Goal: Information Seeking & Learning: Learn about a topic

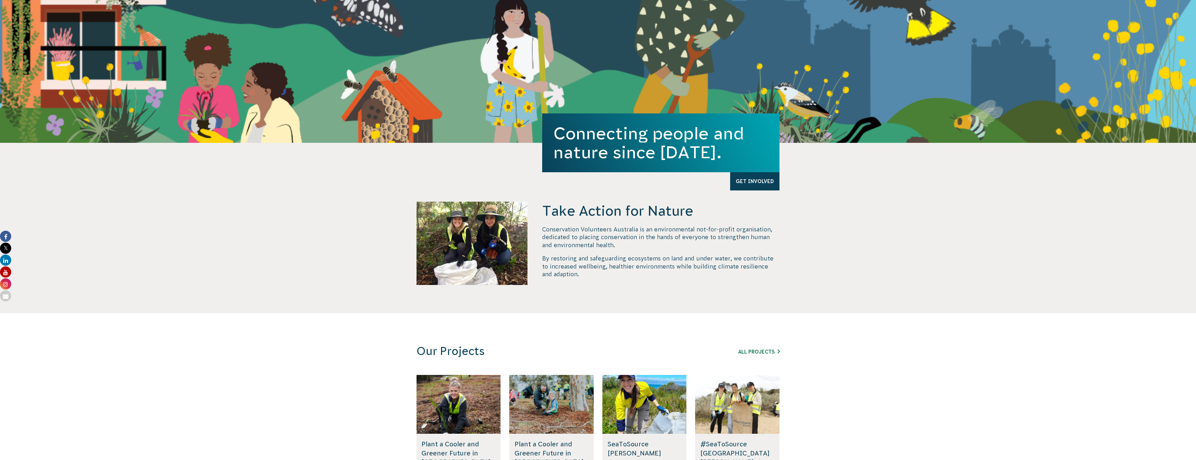
scroll to position [245, 0]
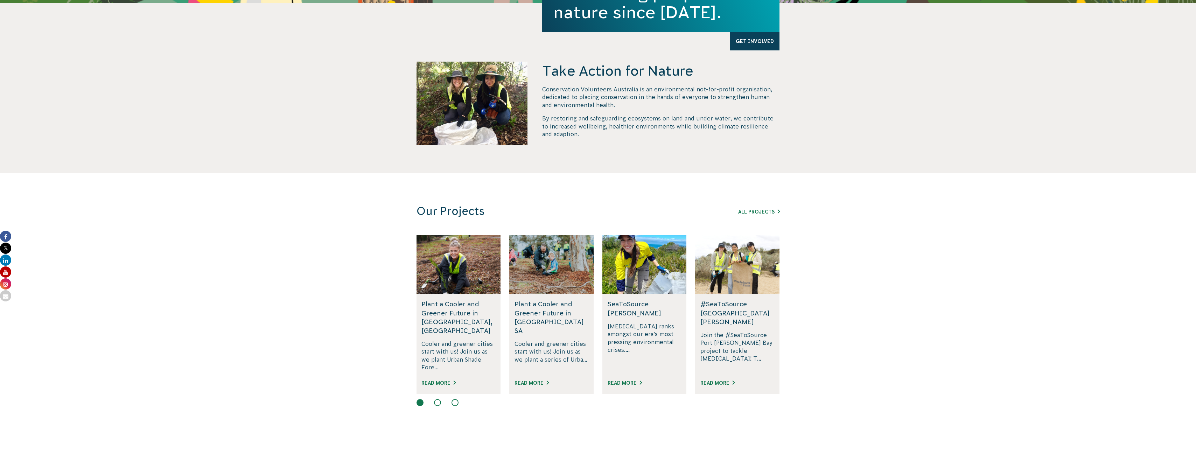
click at [766, 215] on div "All Projects" at bounding box center [740, 211] width 80 height 8
click at [765, 211] on link "All Projects" at bounding box center [759, 212] width 42 height 6
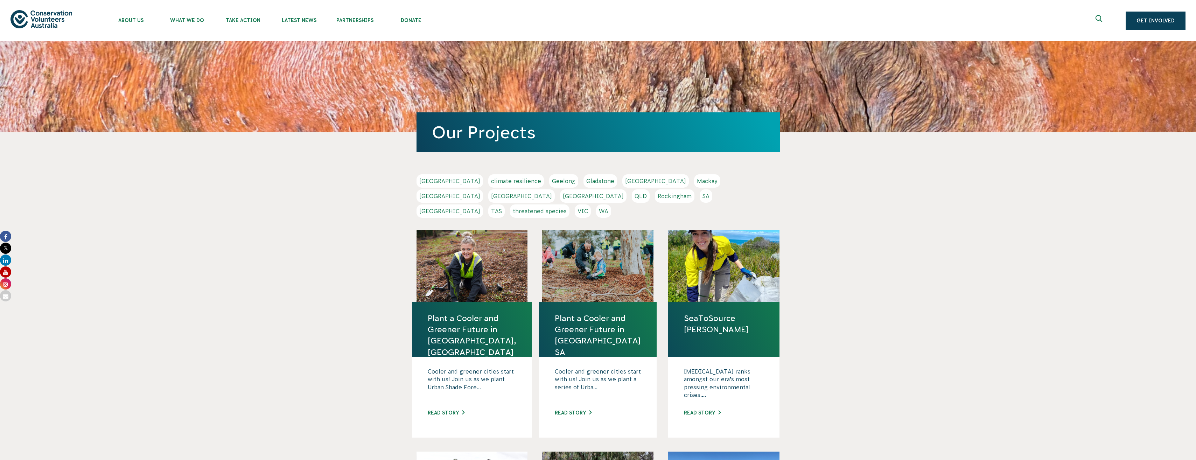
click at [505, 204] on link "TAS" at bounding box center [496, 210] width 16 height 13
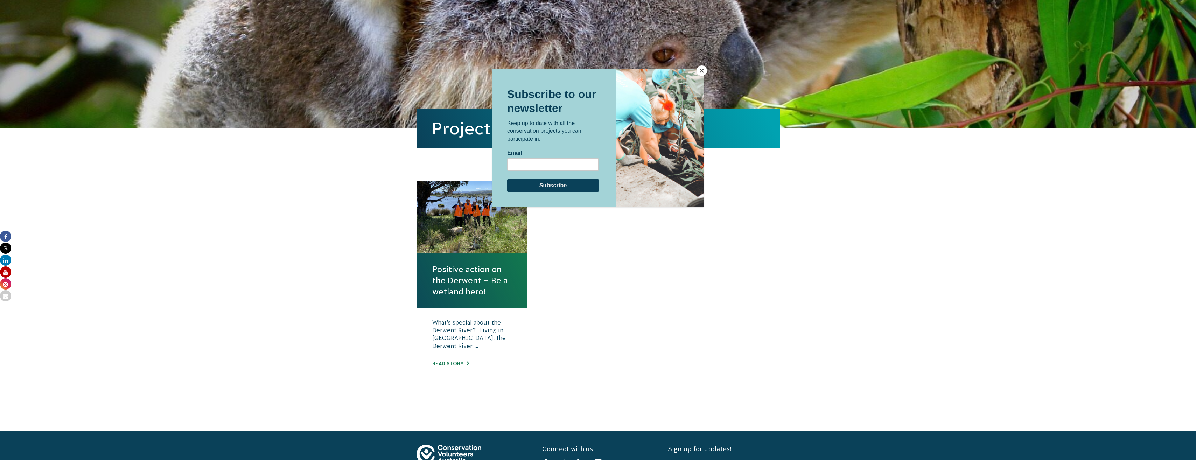
scroll to position [105, 0]
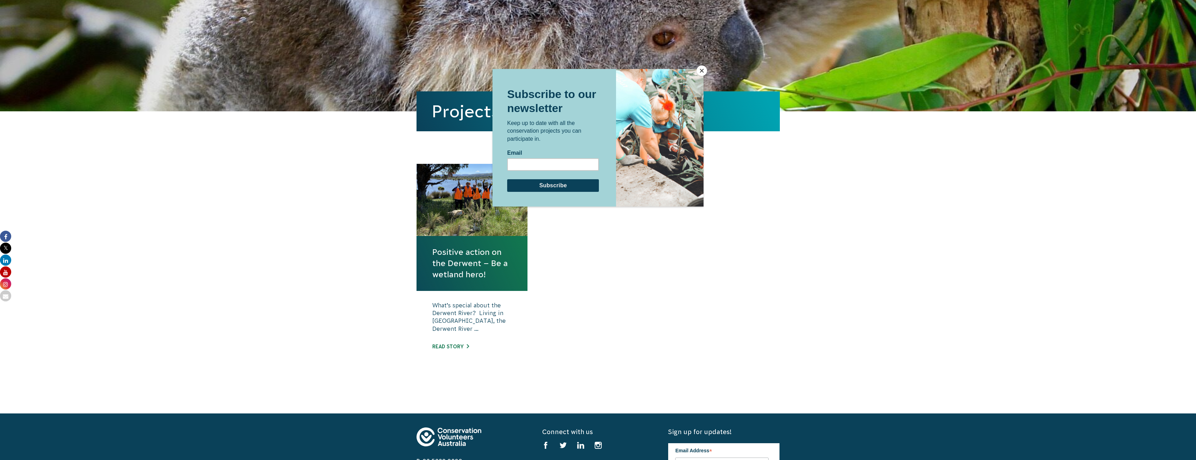
click at [703, 71] on button "Close" at bounding box center [702, 70] width 11 height 11
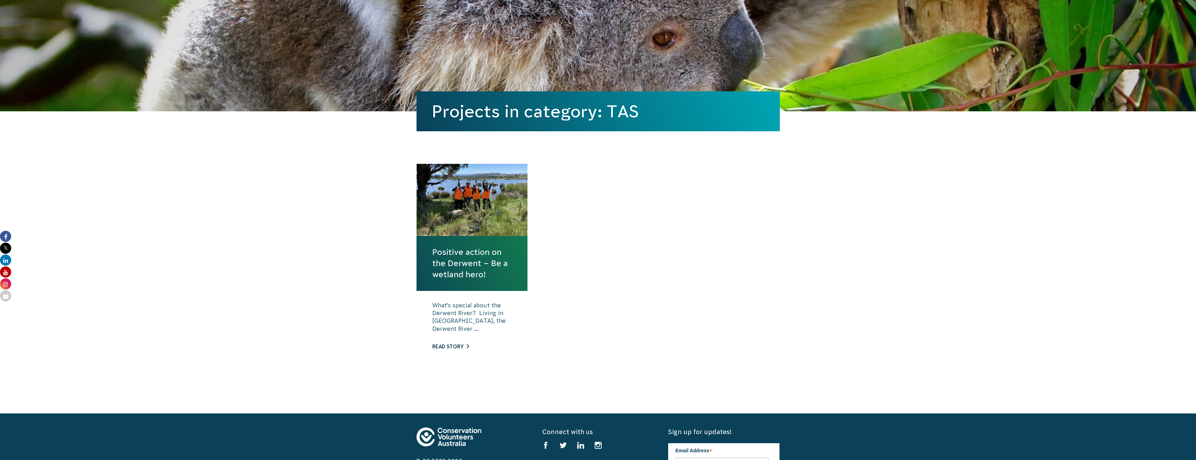
click at [460, 346] on link "Read story" at bounding box center [450, 347] width 37 height 6
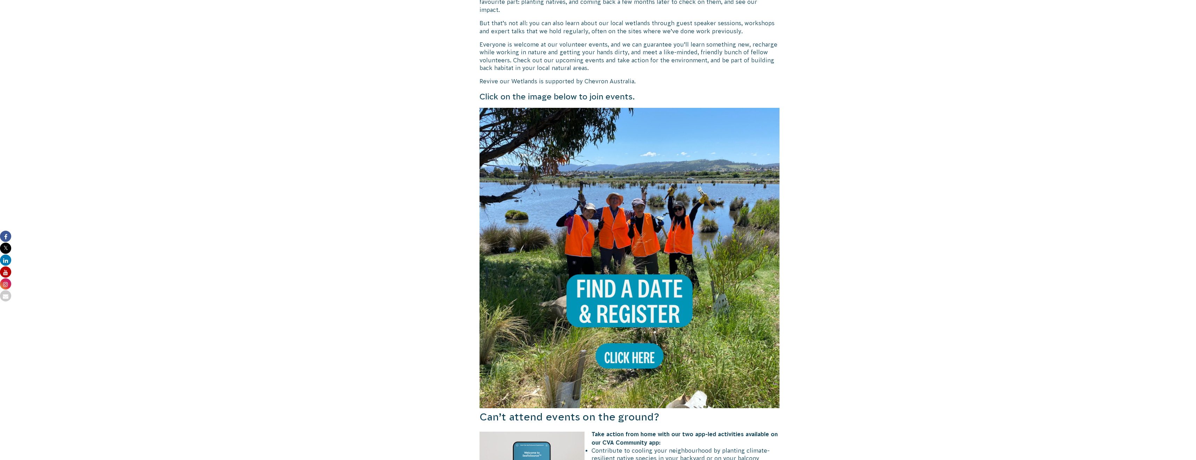
scroll to position [579, 0]
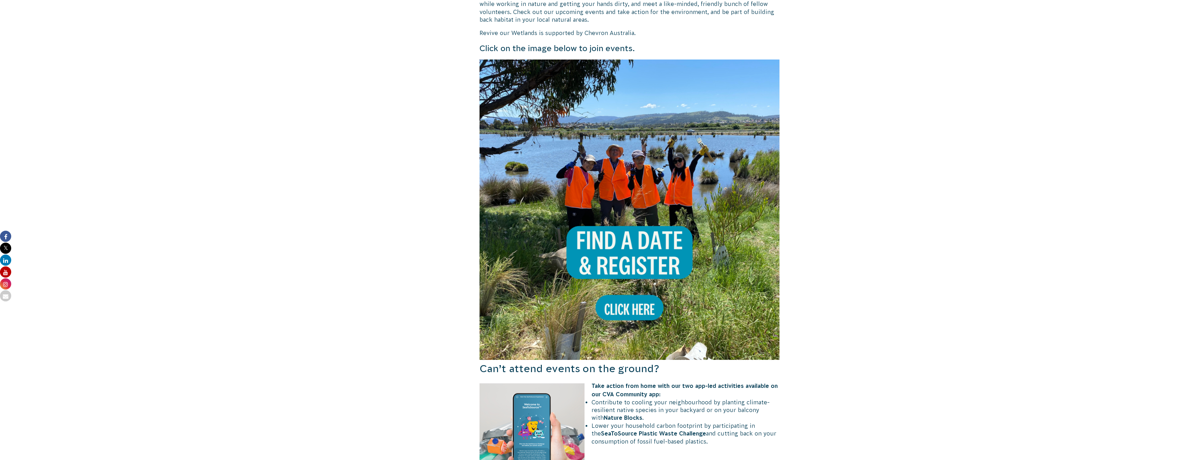
click at [620, 291] on img at bounding box center [630, 210] width 300 height 300
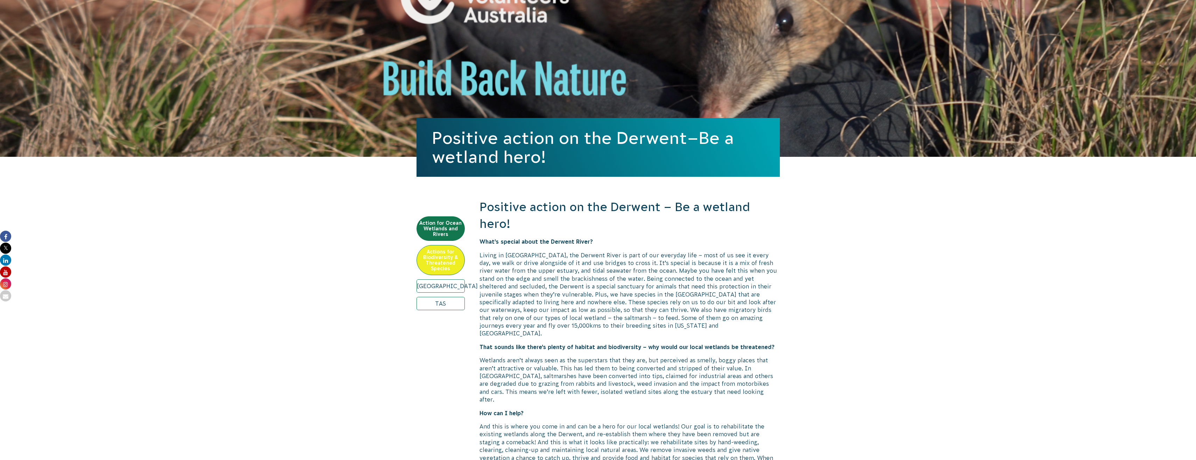
scroll to position [54, 0]
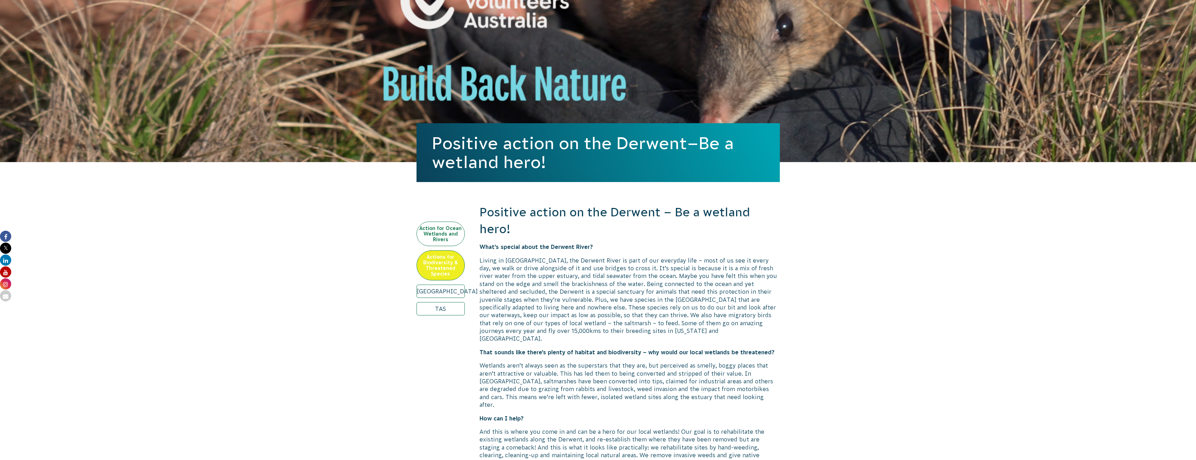
click at [455, 237] on link "Action for Ocean Wetlands and Rivers" at bounding box center [441, 234] width 48 height 25
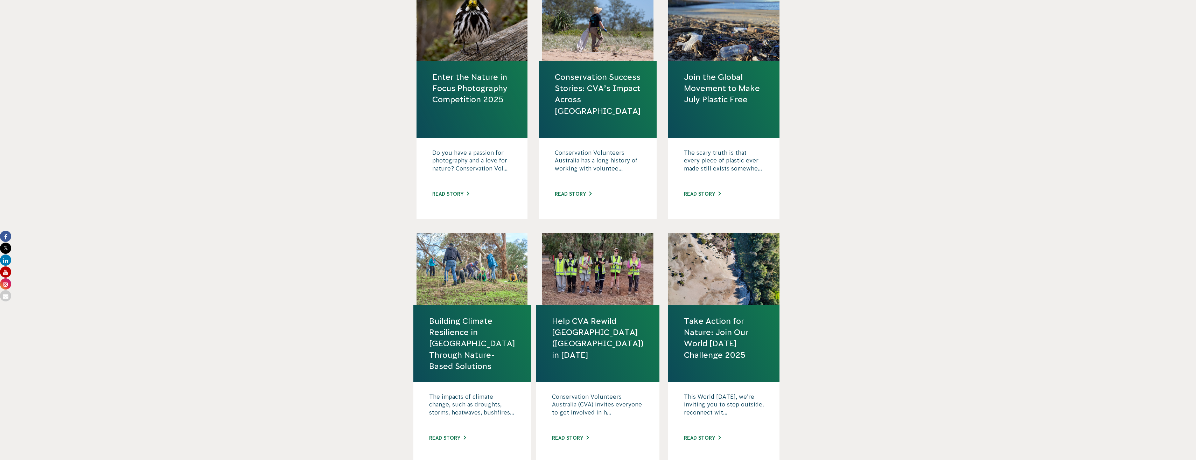
scroll to position [595, 0]
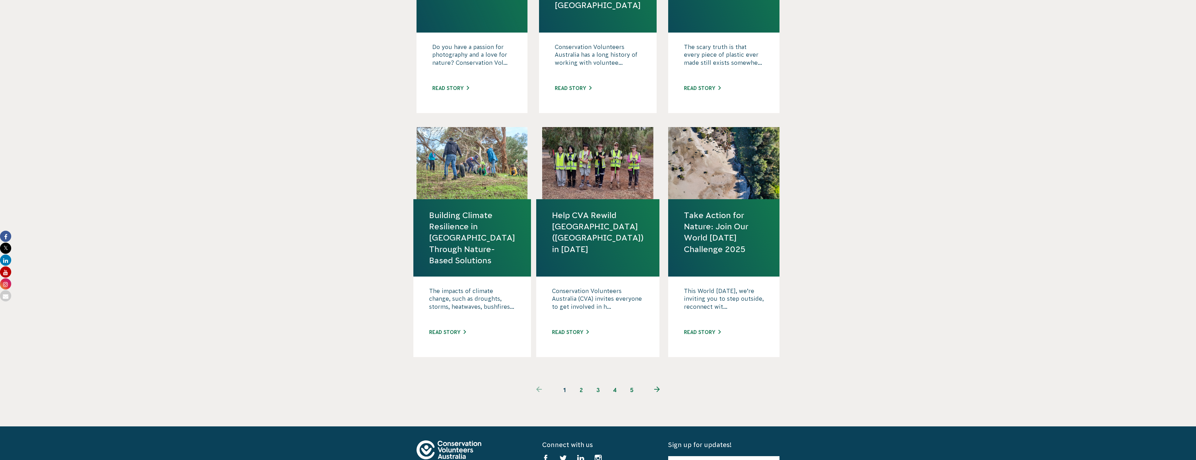
click at [576, 390] on link "2" at bounding box center [581, 390] width 17 height 17
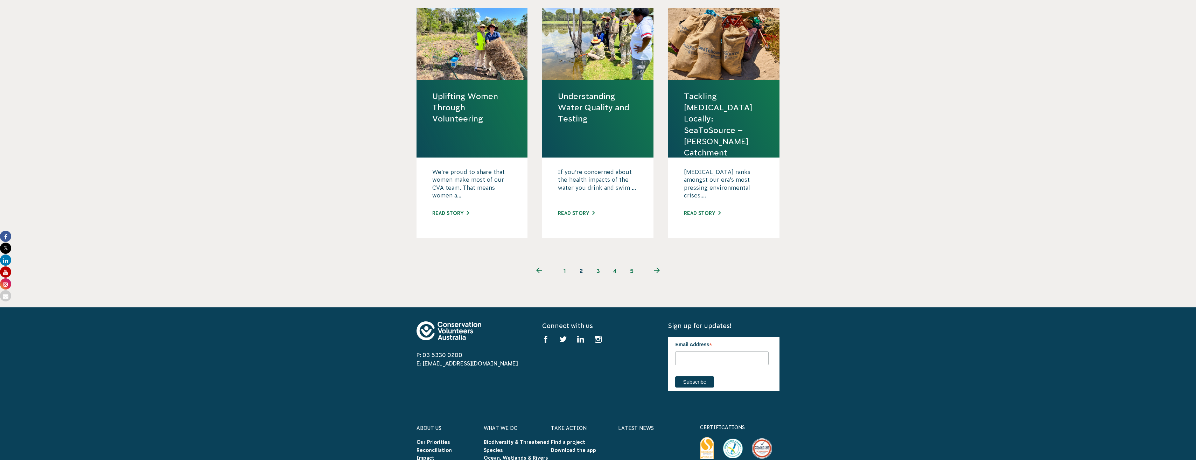
scroll to position [735, 0]
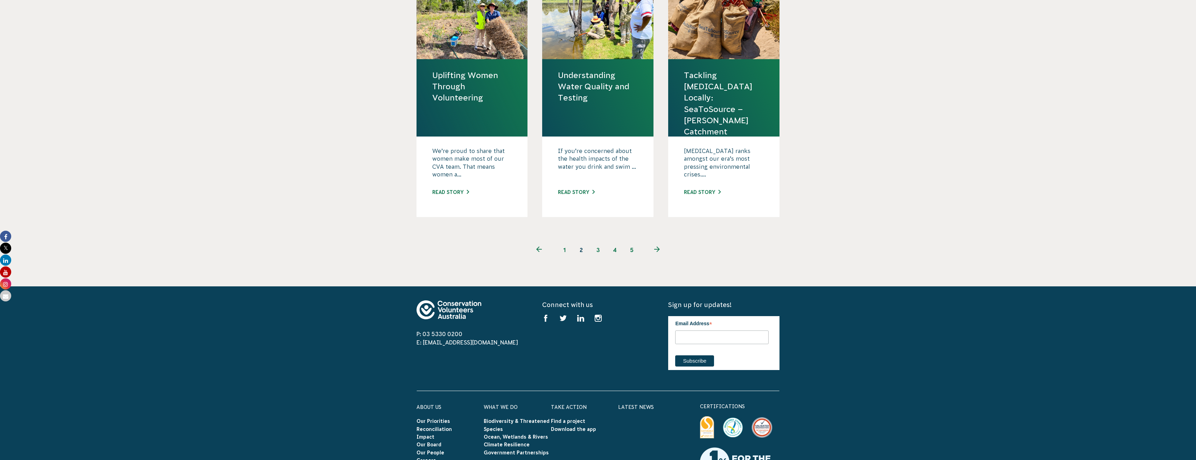
click at [633, 250] on link "5" at bounding box center [631, 250] width 17 height 17
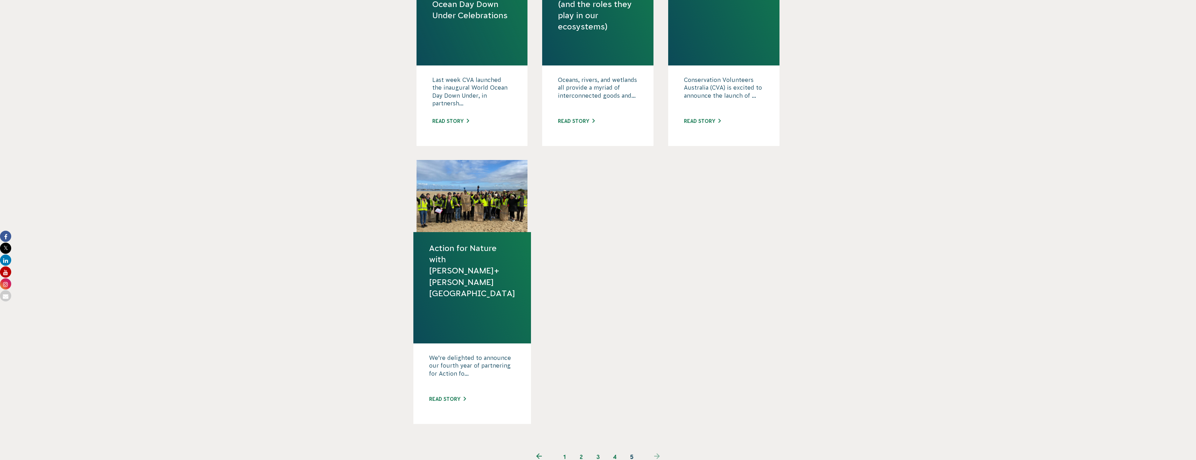
scroll to position [805, 0]
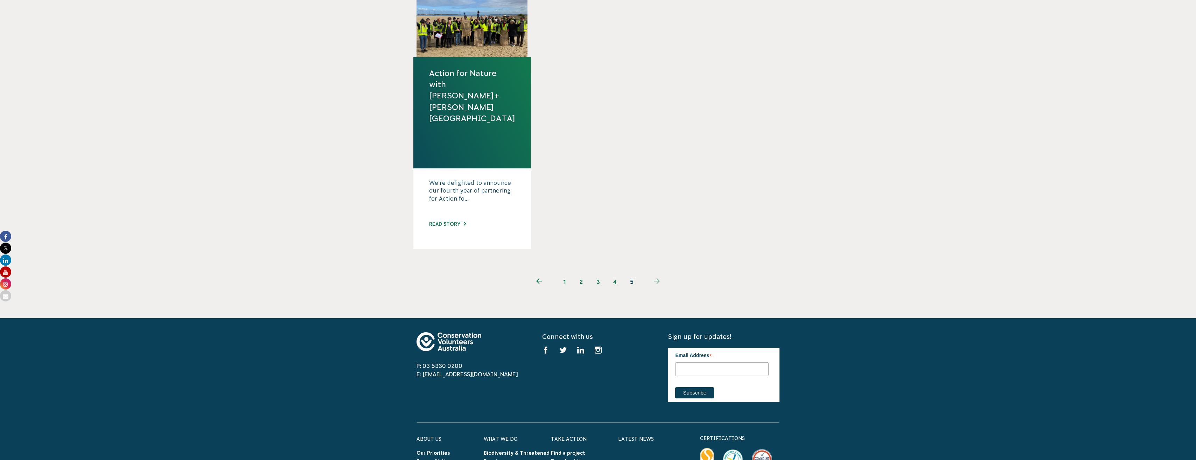
click at [567, 286] on link "1" at bounding box center [564, 281] width 17 height 17
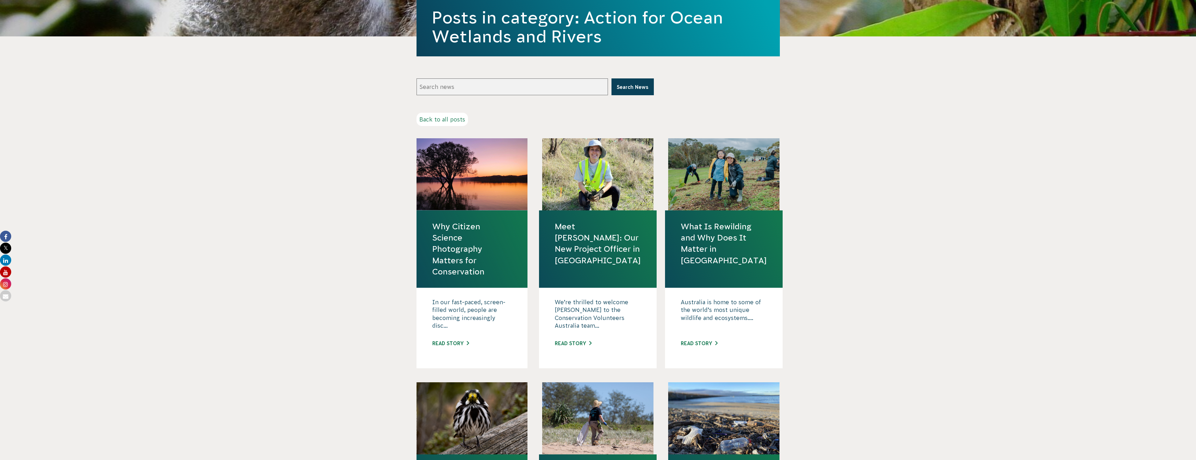
scroll to position [105, 0]
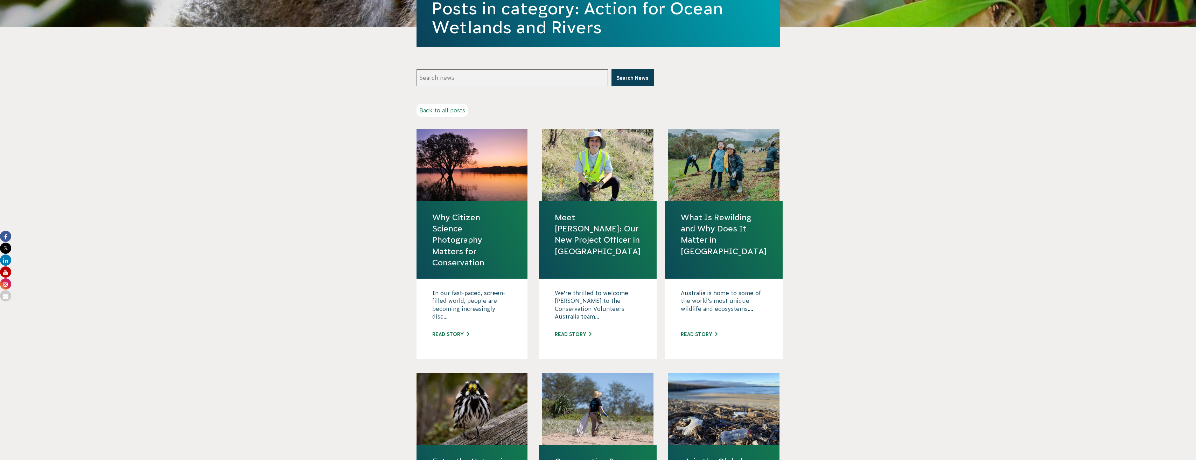
click at [461, 303] on p "In our fast-paced, screen-filled world, people are becoming increasingly disc..." at bounding box center [472, 306] width 80 height 35
click at [455, 334] on link "Read story" at bounding box center [450, 335] width 37 height 6
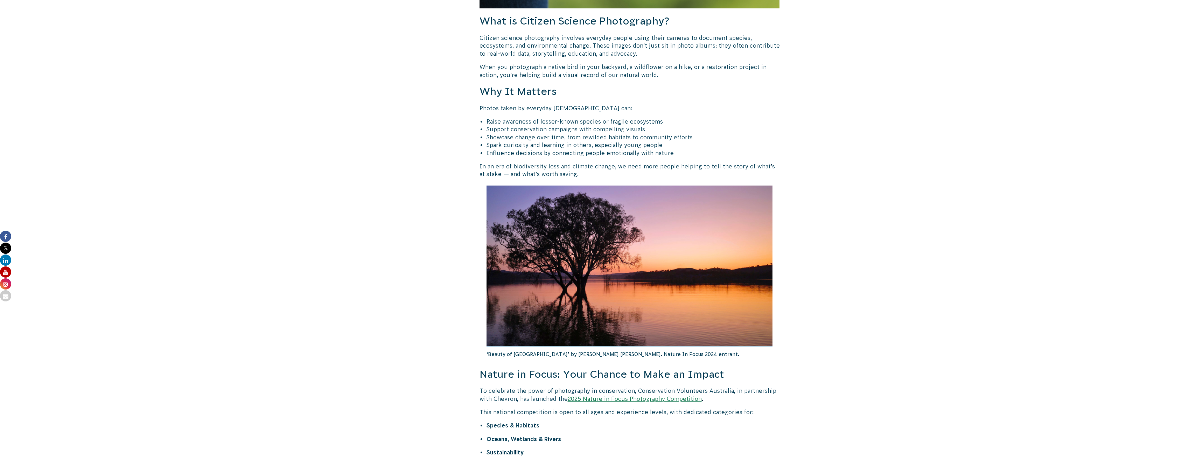
scroll to position [595, 0]
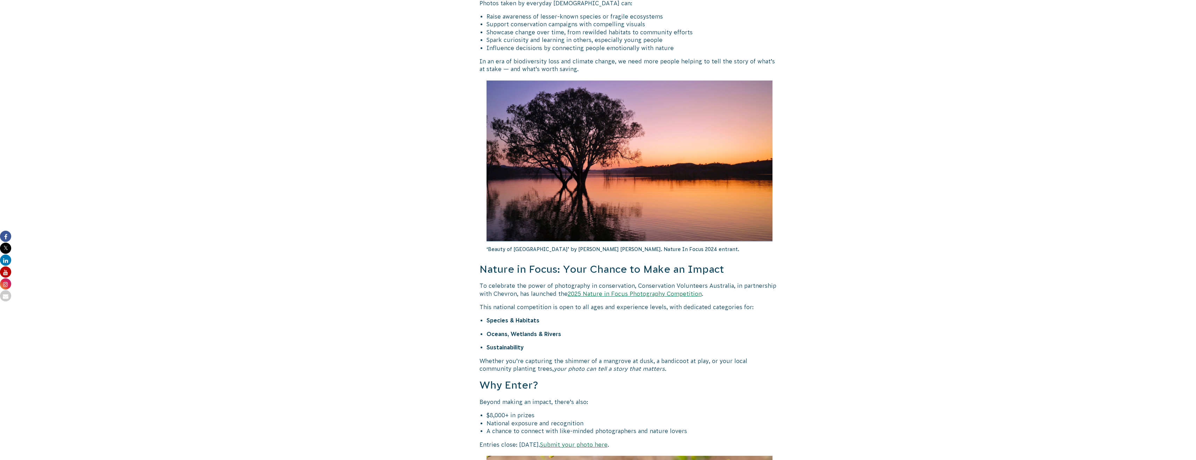
click at [629, 291] on link "2025 Nature in Focus Photography Competition" at bounding box center [635, 294] width 134 height 6
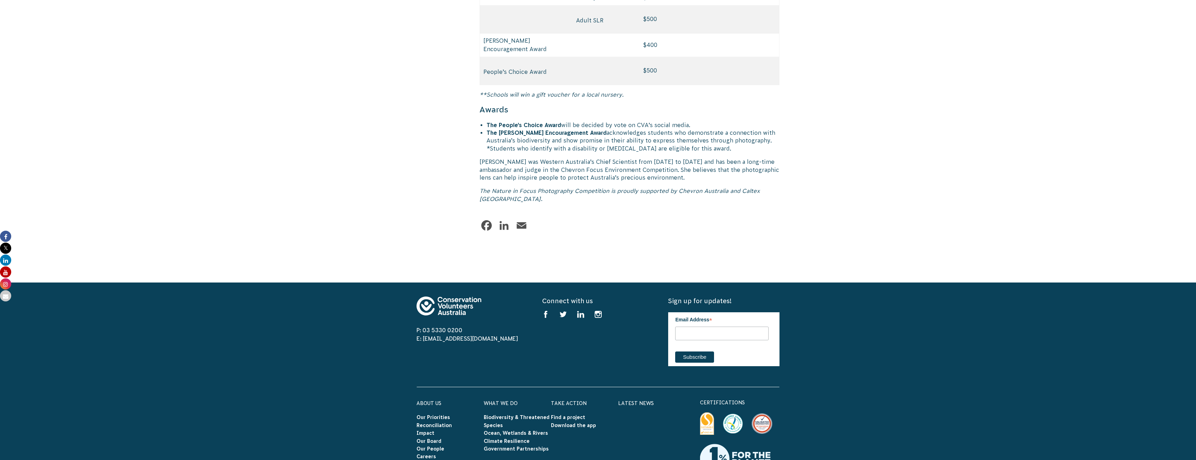
scroll to position [3466, 0]
